Goal: Information Seeking & Learning: Learn about a topic

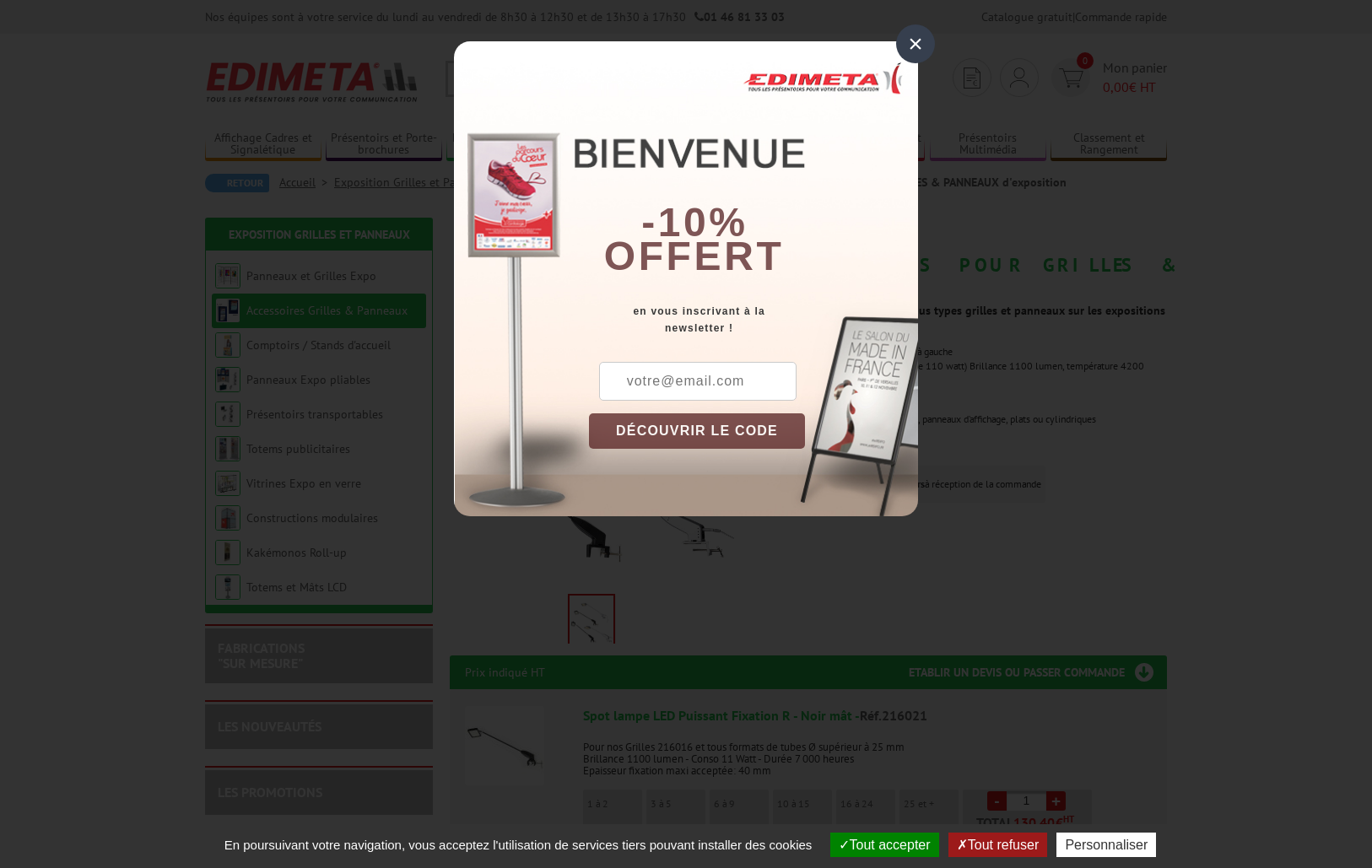
click at [920, 40] on div "×" at bounding box center [915, 43] width 39 height 39
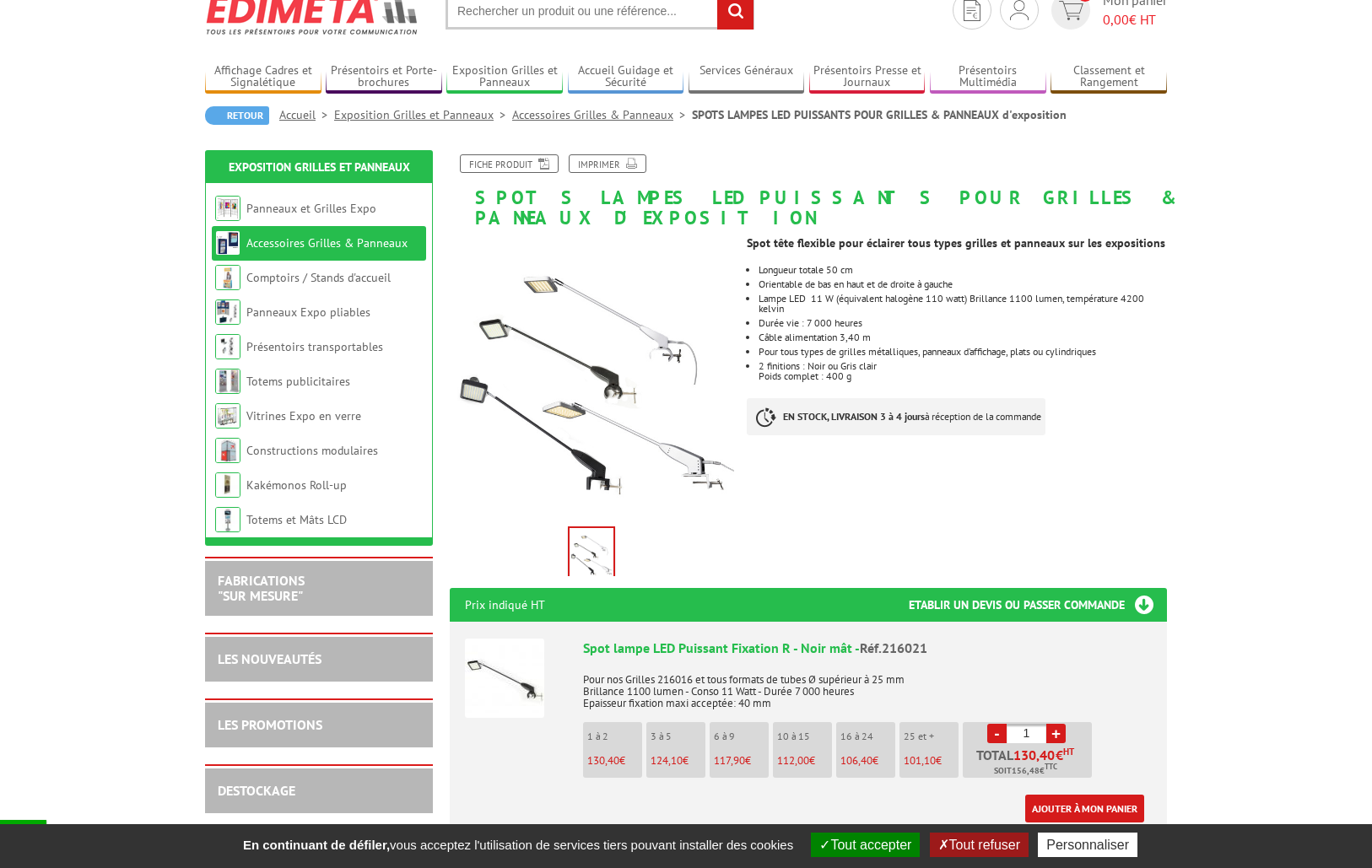
scroll to position [66, 0]
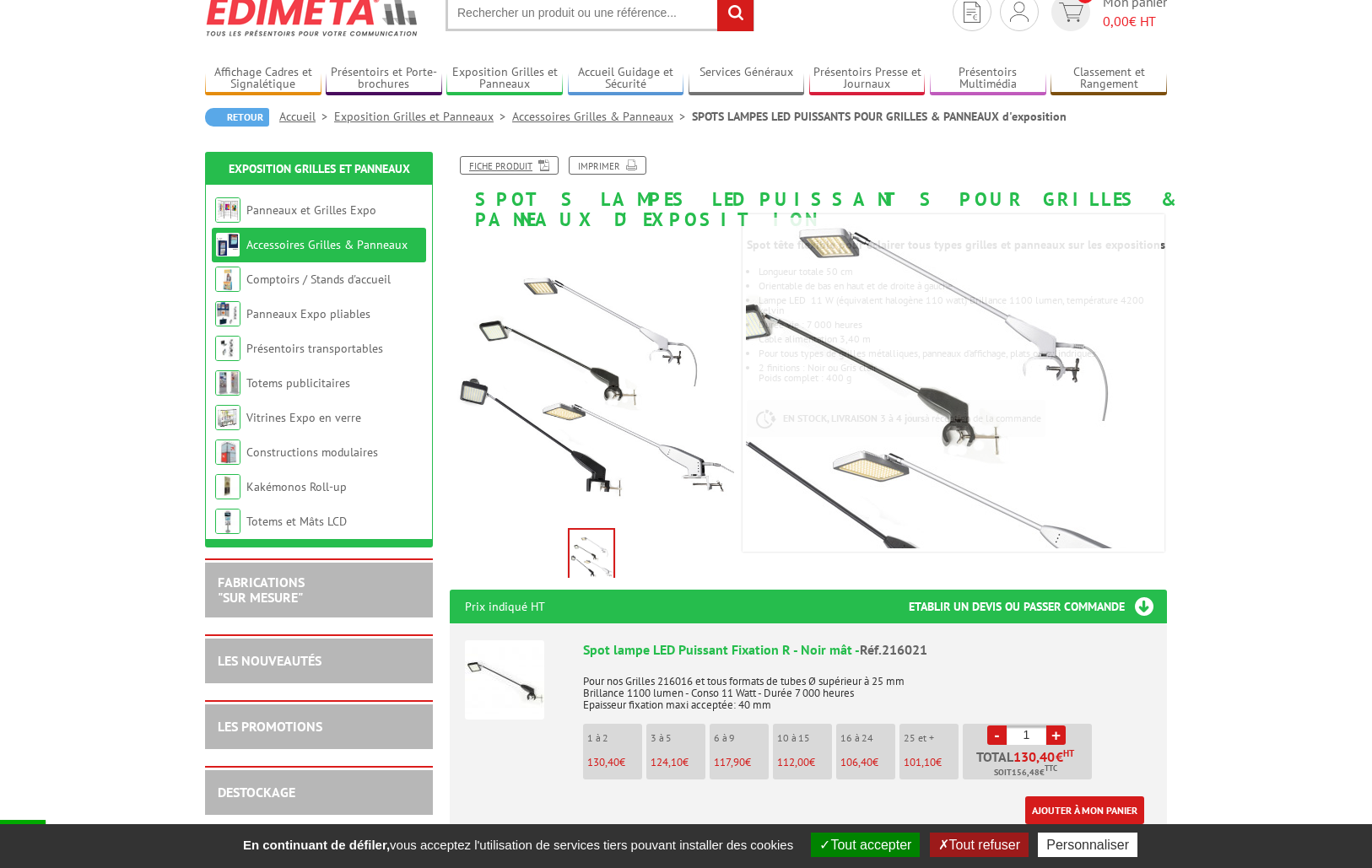
click at [537, 164] on icon at bounding box center [541, 164] width 17 height 14
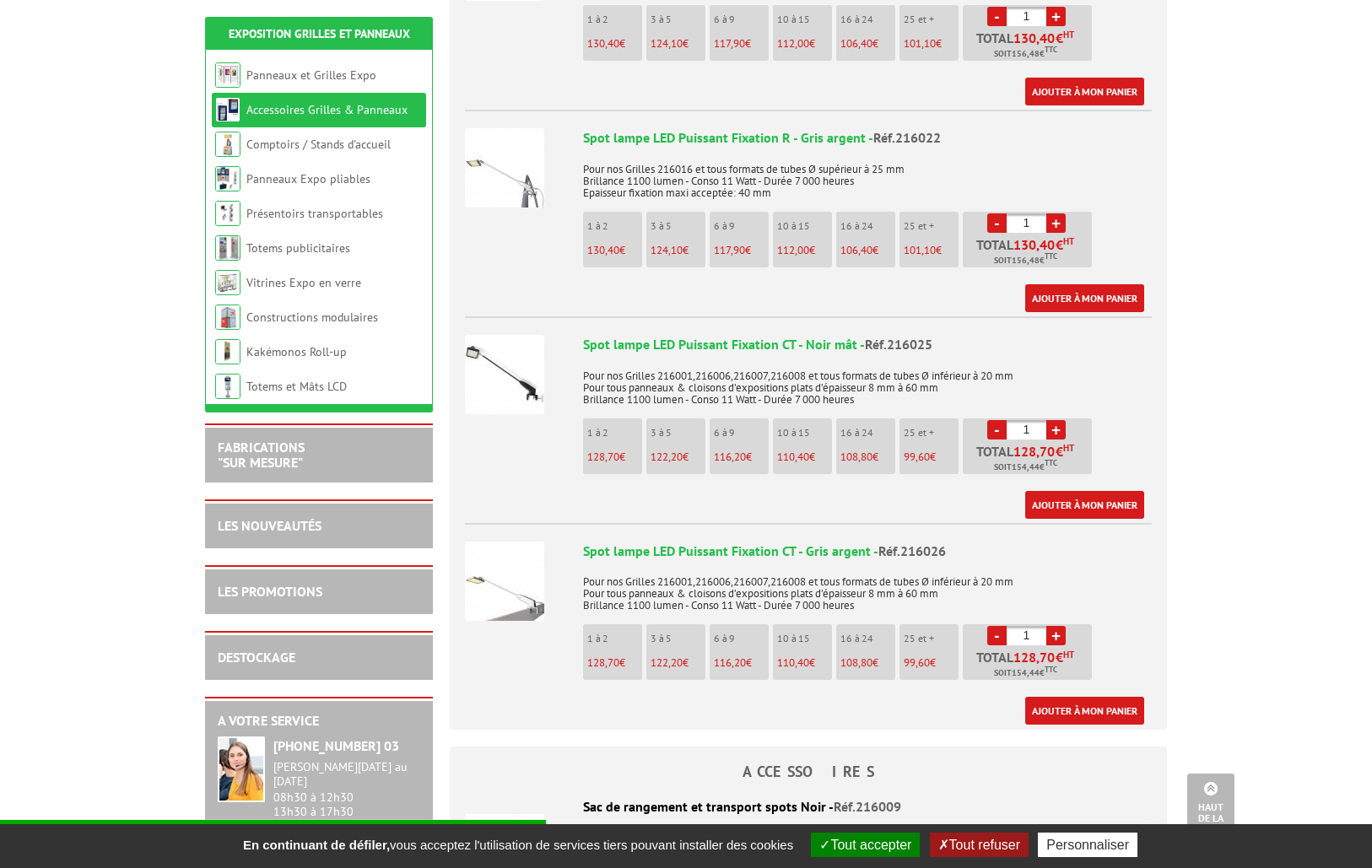
scroll to position [785, 0]
click at [1054, 419] on link "+" at bounding box center [1055, 428] width 19 height 19
type input "2"
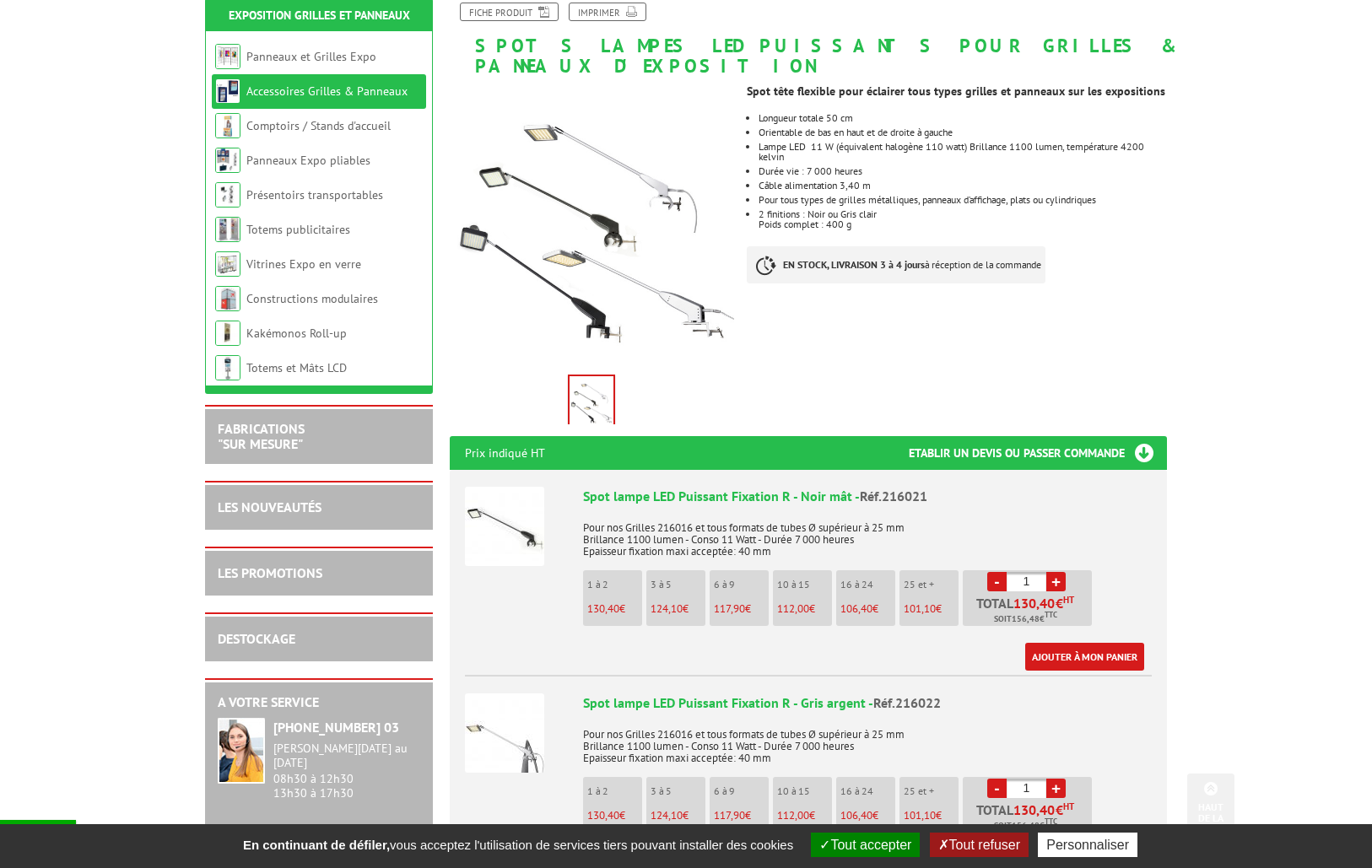
scroll to position [0, 0]
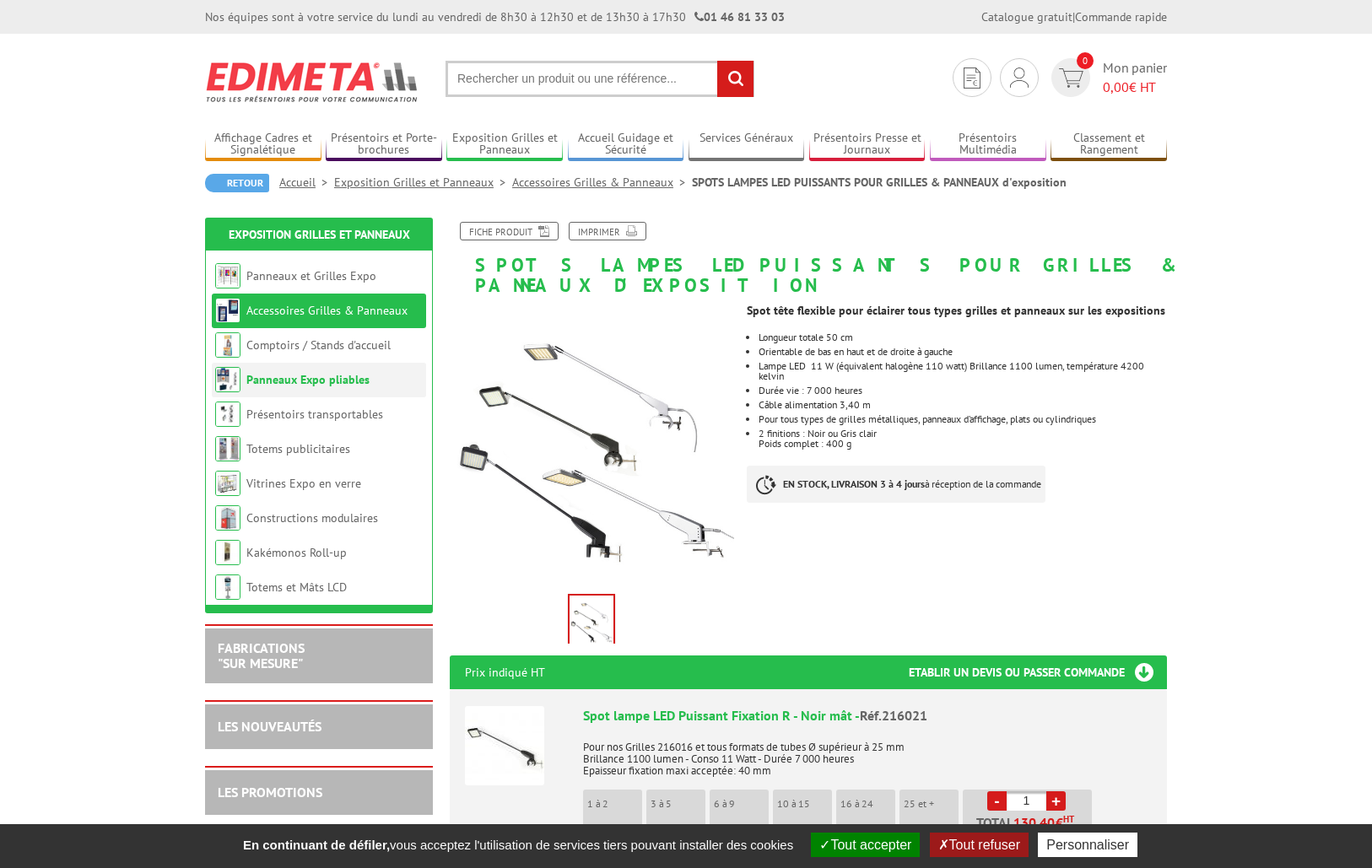
click at [320, 376] on link "Panneaux Expo pliables" at bounding box center [308, 379] width 123 height 15
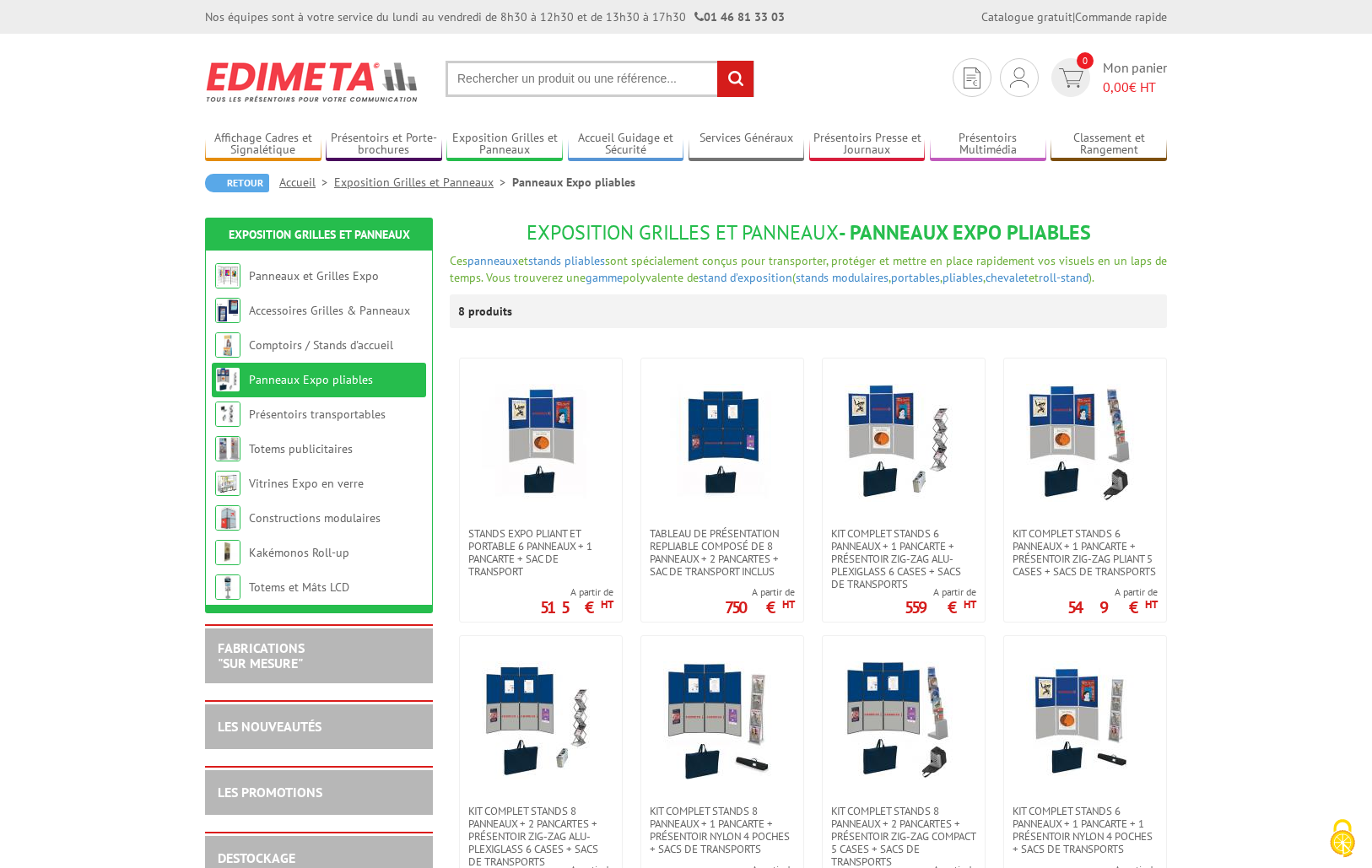
click at [488, 71] on input "text" at bounding box center [599, 78] width 309 height 36
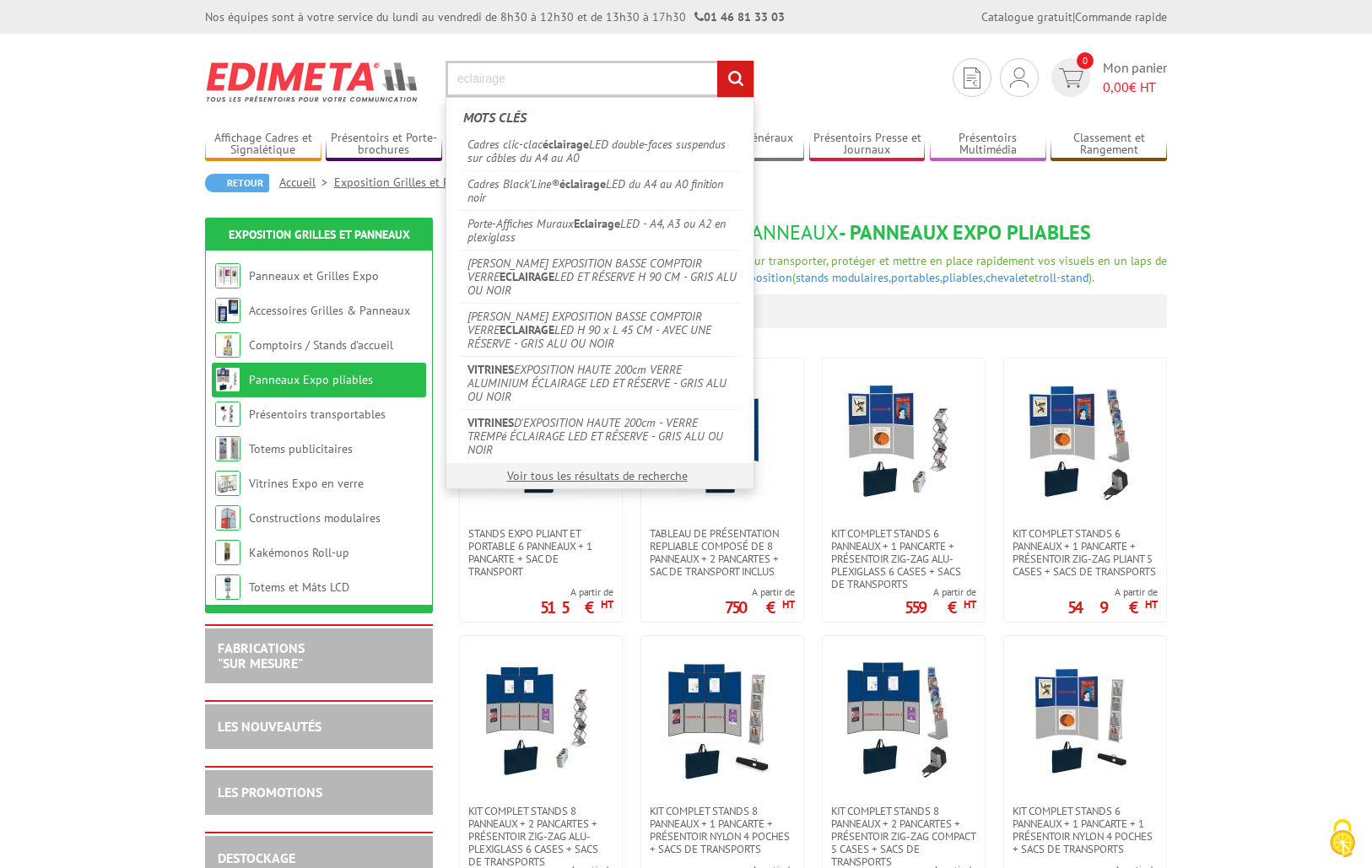
type input "eclairage"
click at [717, 60] on input "rechercher" at bounding box center [735, 78] width 36 height 36
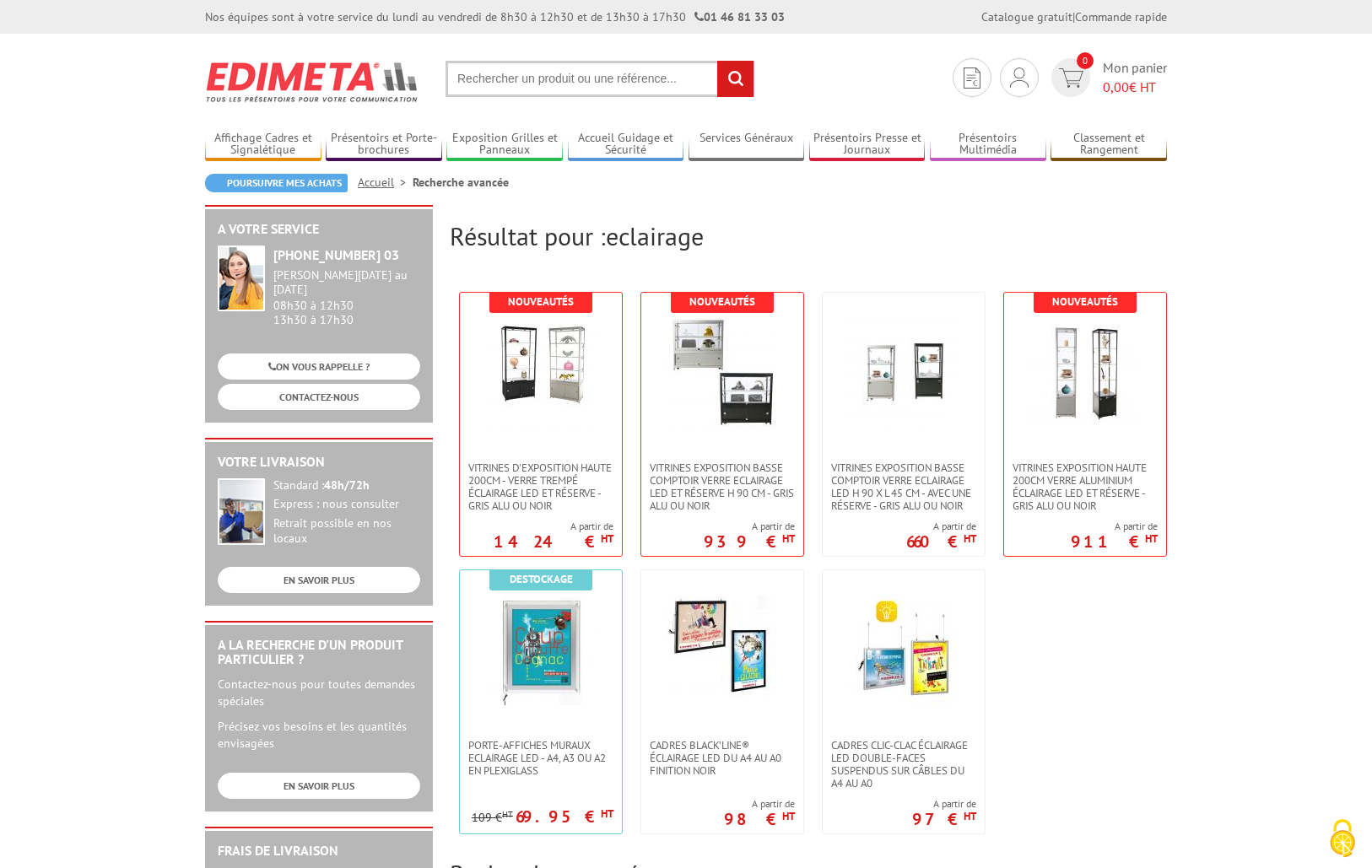
click at [527, 77] on input "text" at bounding box center [599, 78] width 309 height 36
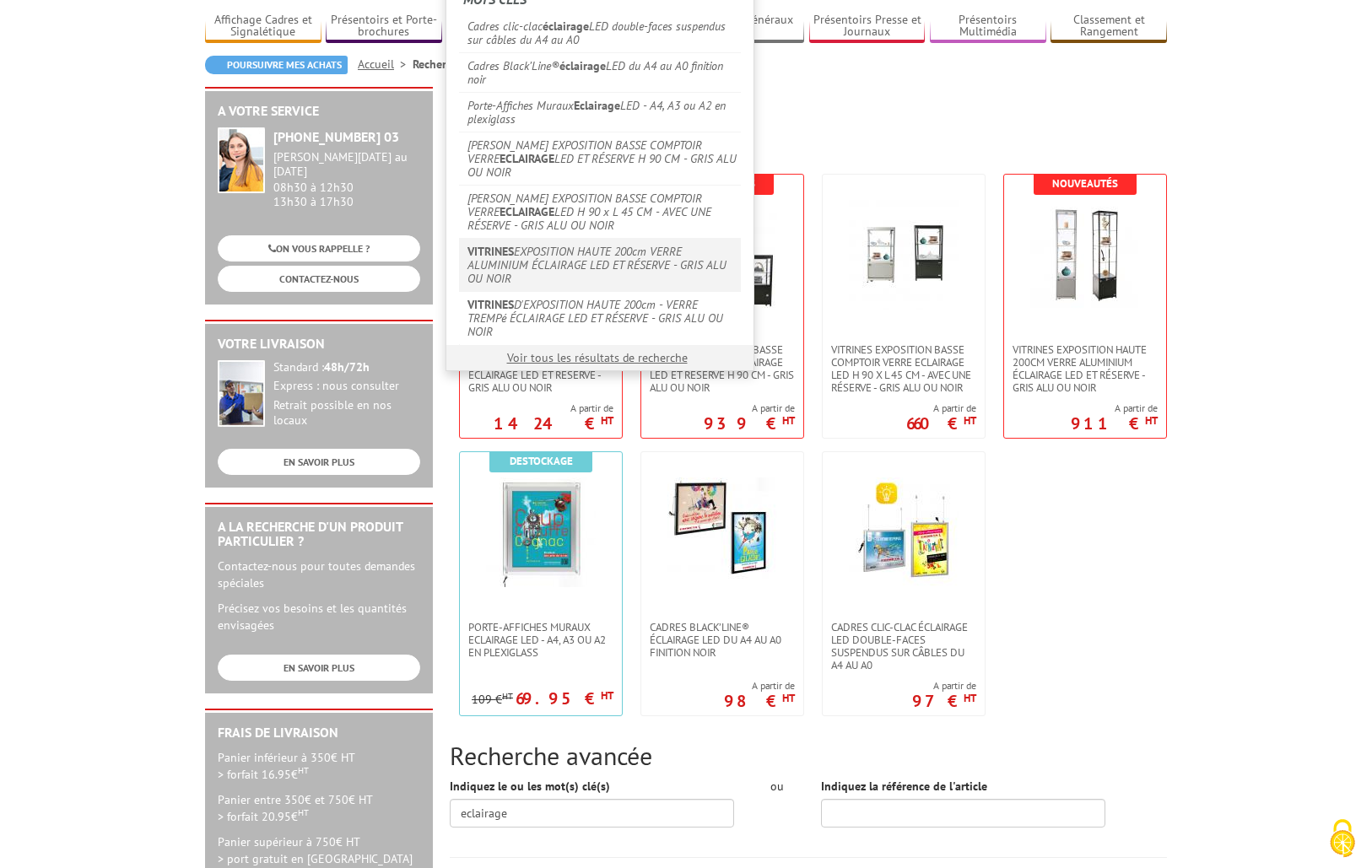
scroll to position [145, 0]
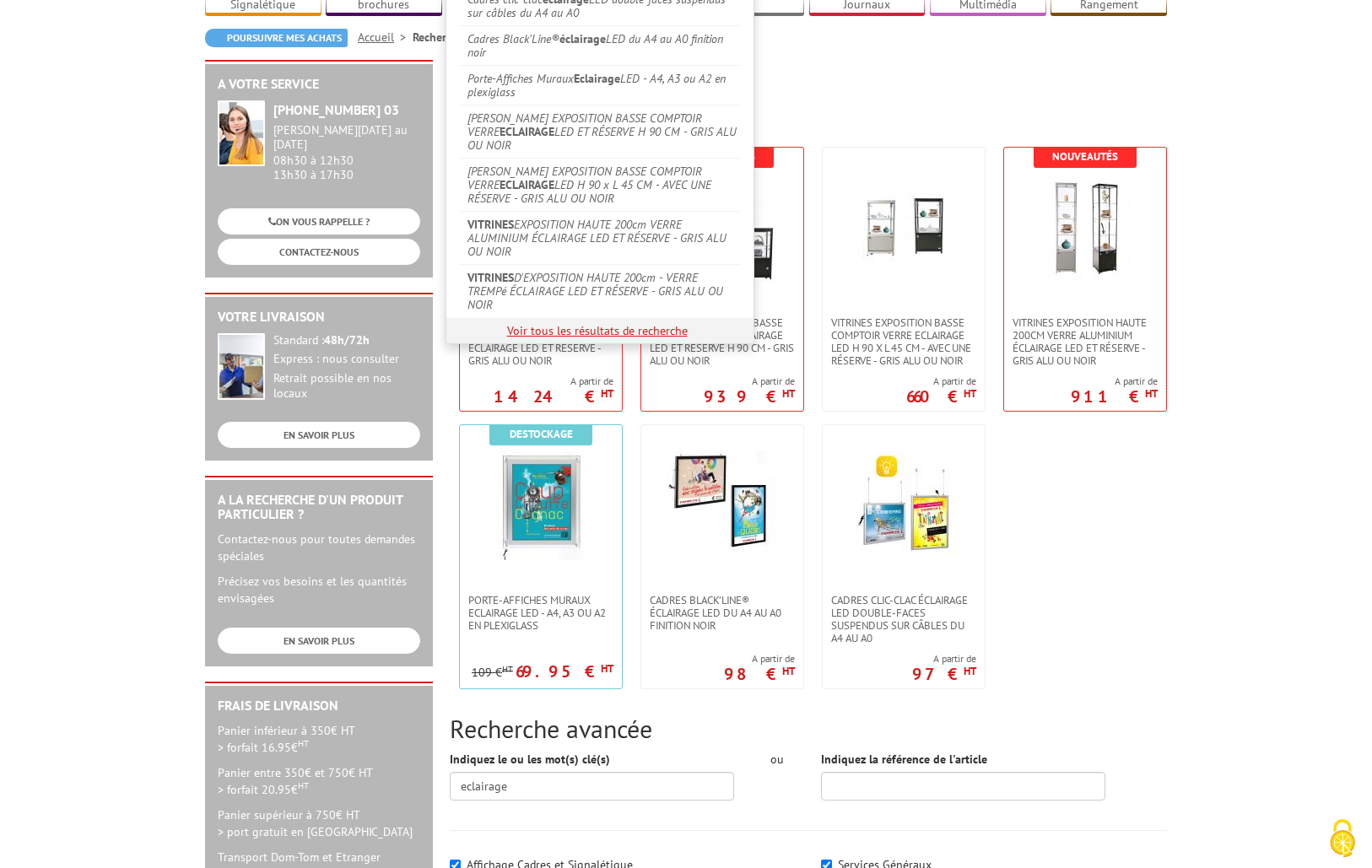
type input "éclairage"
click at [573, 329] on link "Voir tous les résultats de recherche" at bounding box center [598, 330] width 181 height 15
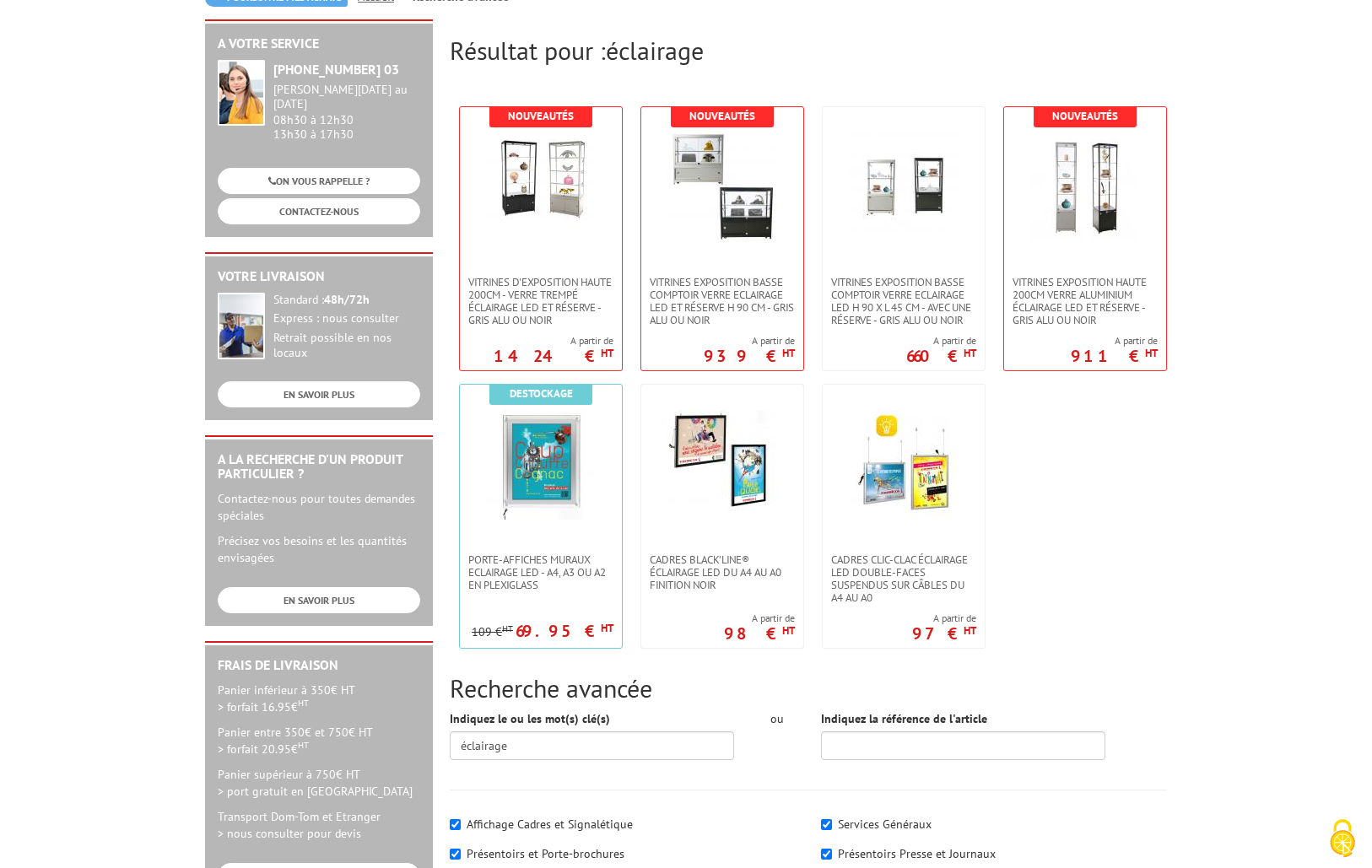
scroll to position [187, 0]
